Goal: Find specific page/section: Find specific page/section

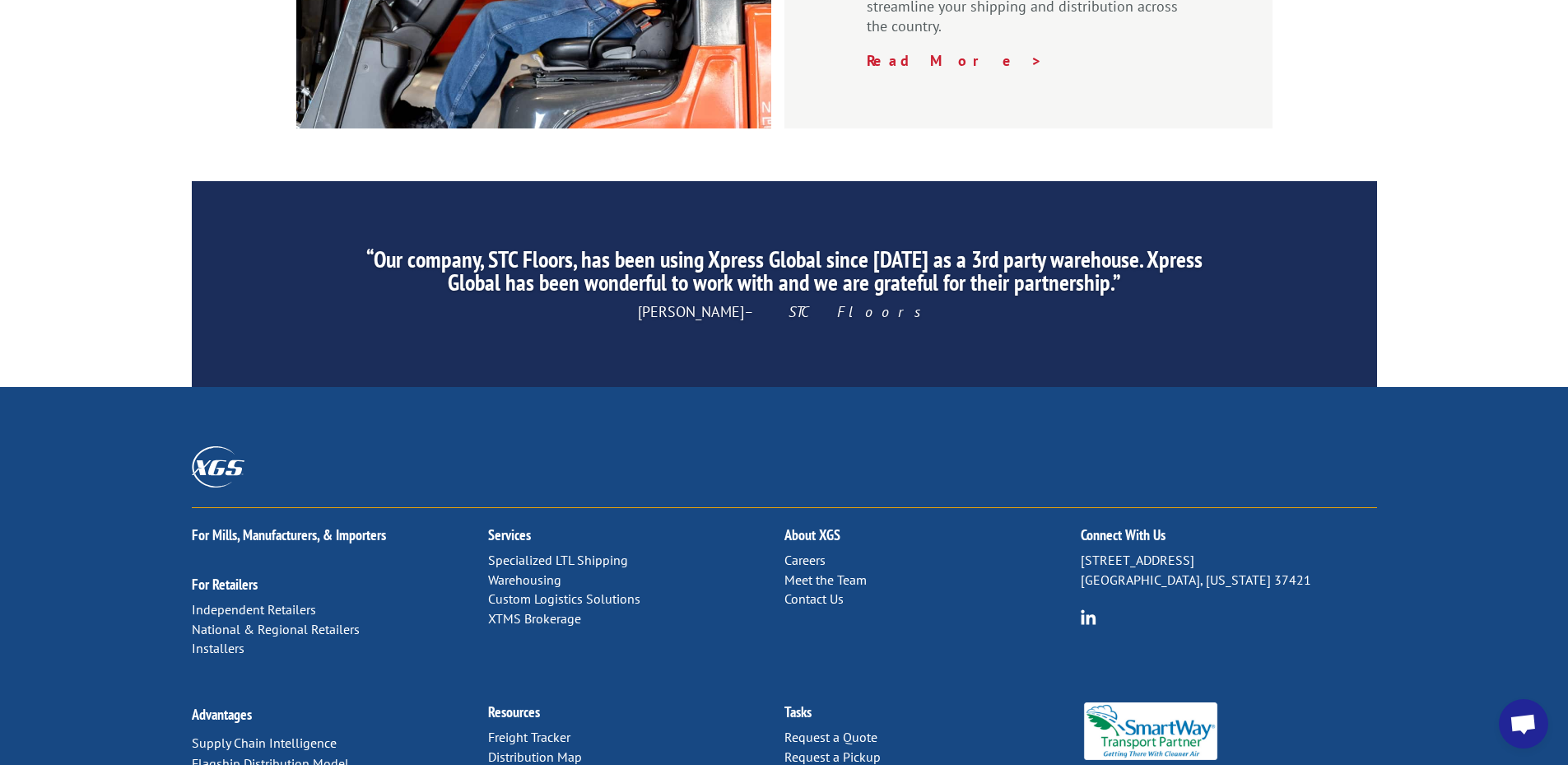
scroll to position [2494, 0]
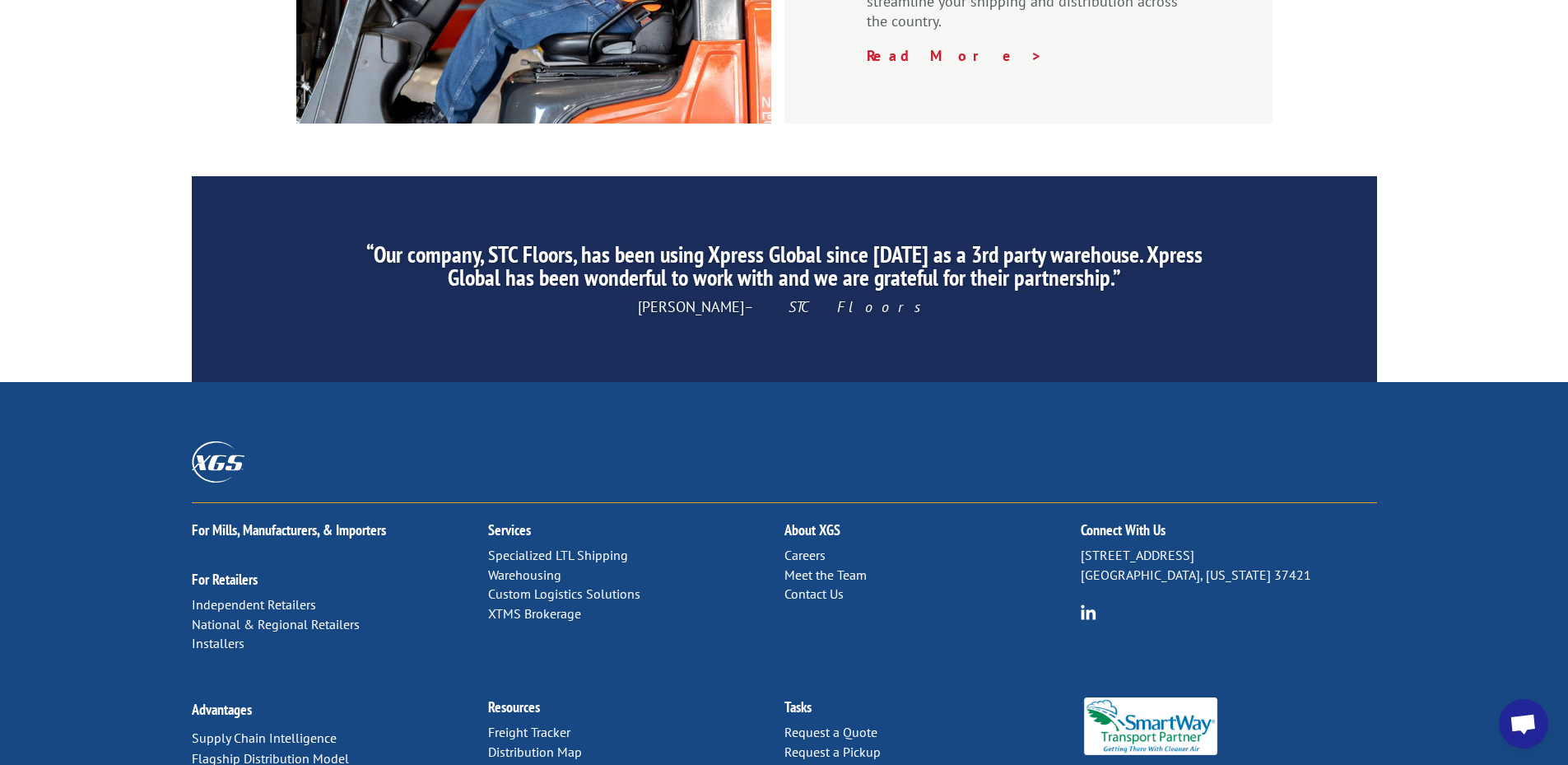
click at [562, 744] on link "Distribution Map" at bounding box center [535, 752] width 94 height 17
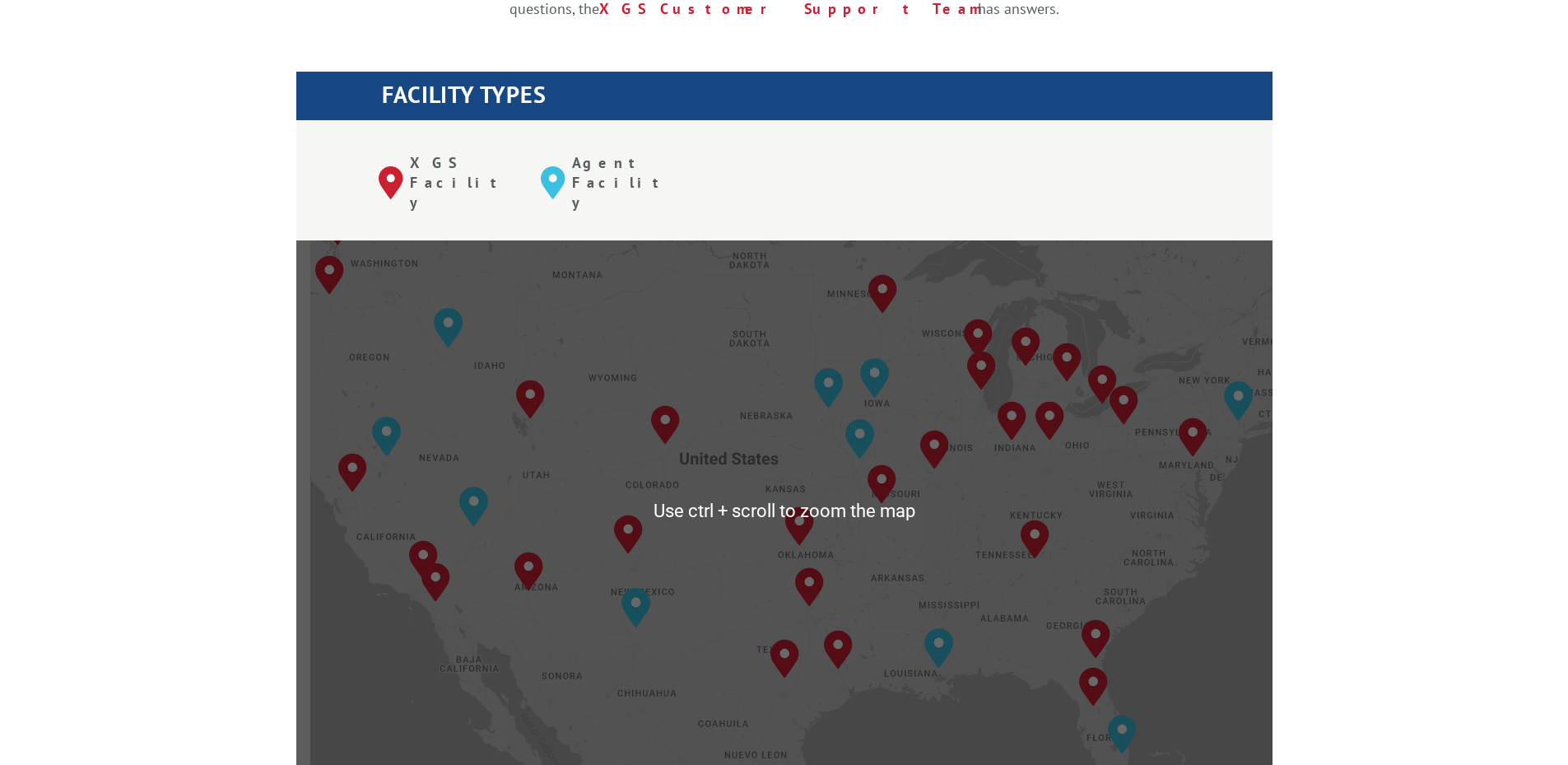
scroll to position [577, 0]
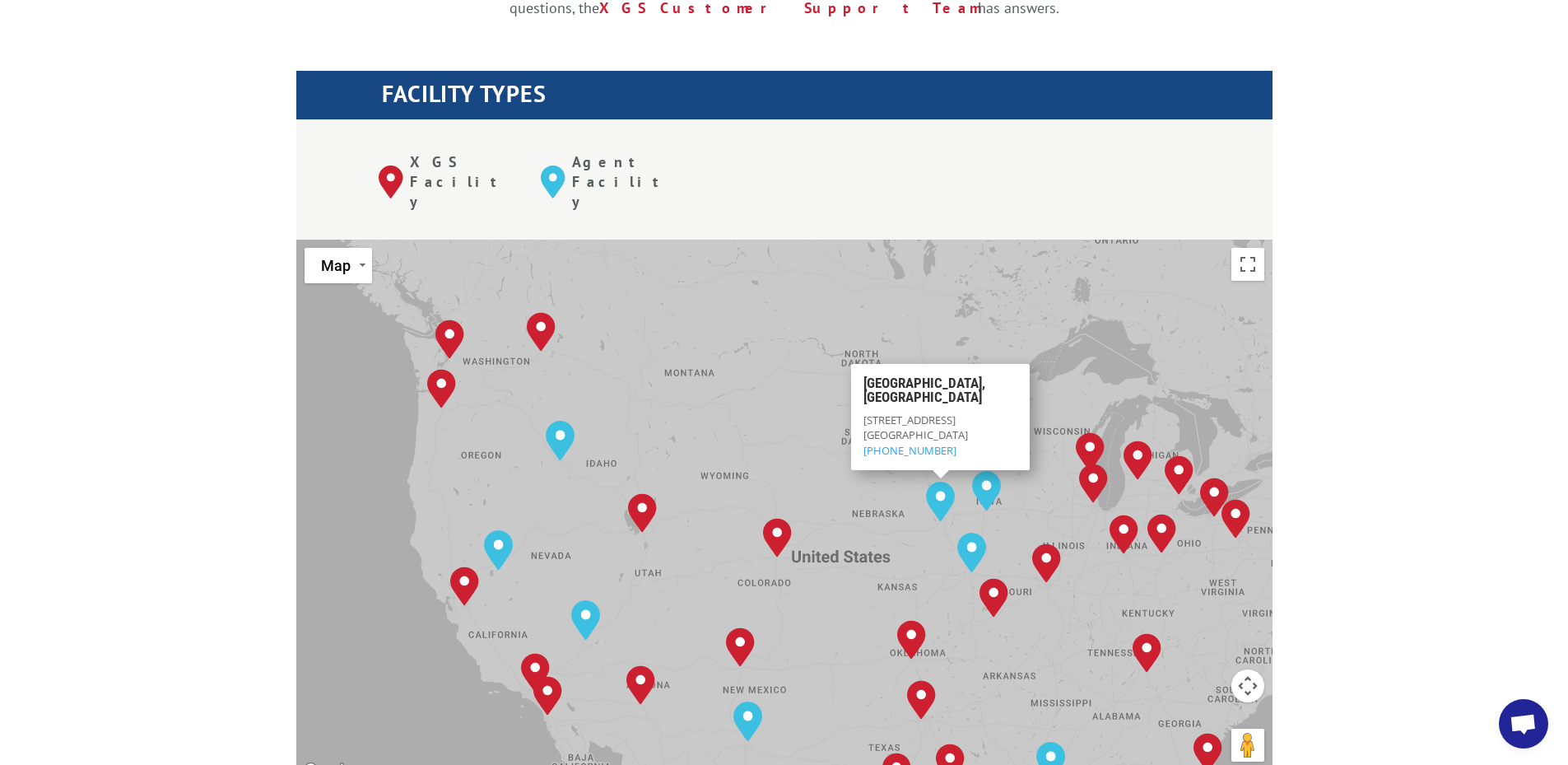
drag, startPoint x: 701, startPoint y: 357, endPoint x: 823, endPoint y: 467, distance: 164.3
click at [823, 467] on div "[GEOGRAPHIC_DATA], [GEOGRAPHIC_DATA] [GEOGRAPHIC_DATA], [GEOGRAPHIC_DATA] [GEOG…" at bounding box center [784, 511] width 976 height 542
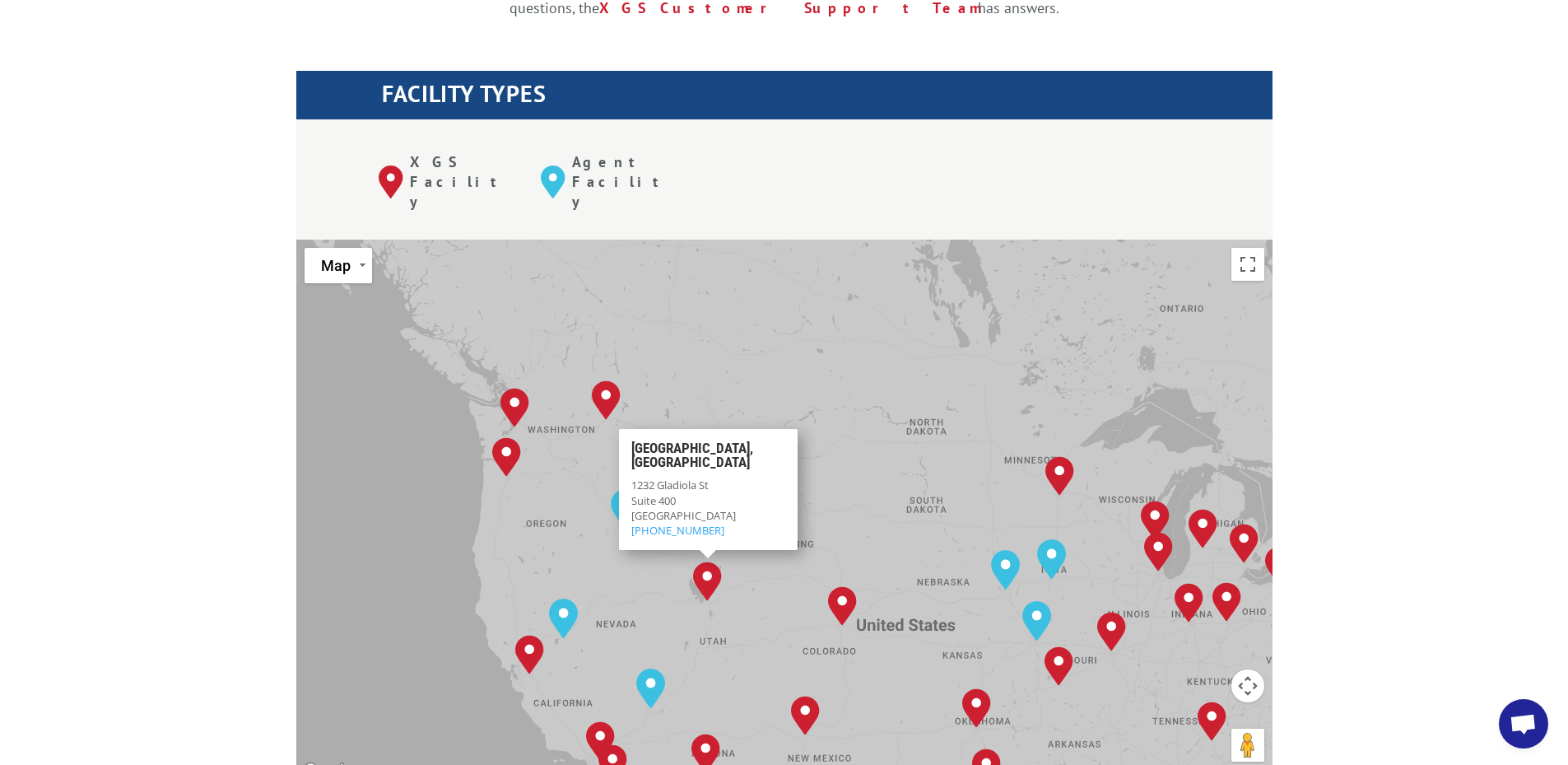
drag, startPoint x: 465, startPoint y: 373, endPoint x: 567, endPoint y: 476, distance: 145.0
click at [567, 476] on div "[GEOGRAPHIC_DATA], [GEOGRAPHIC_DATA] [GEOGRAPHIC_DATA], [GEOGRAPHIC_DATA] [GEOG…" at bounding box center [784, 511] width 976 height 542
